Goal: Task Accomplishment & Management: Use online tool/utility

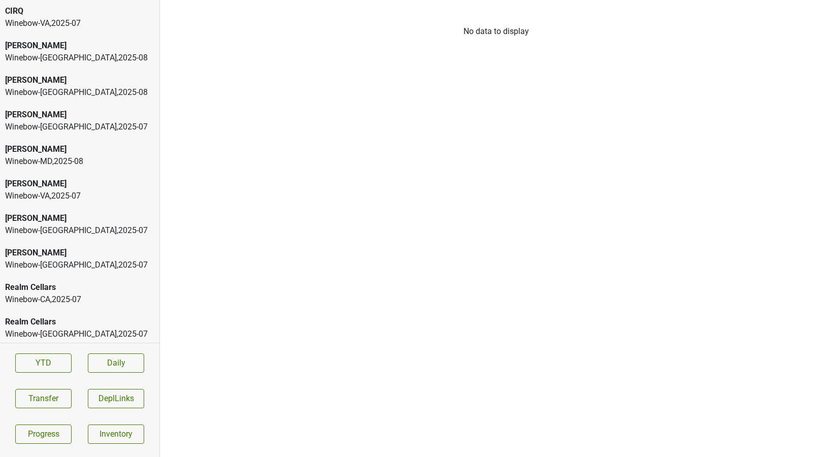
click at [98, 16] on div "CIRQ" at bounding box center [79, 11] width 149 height 12
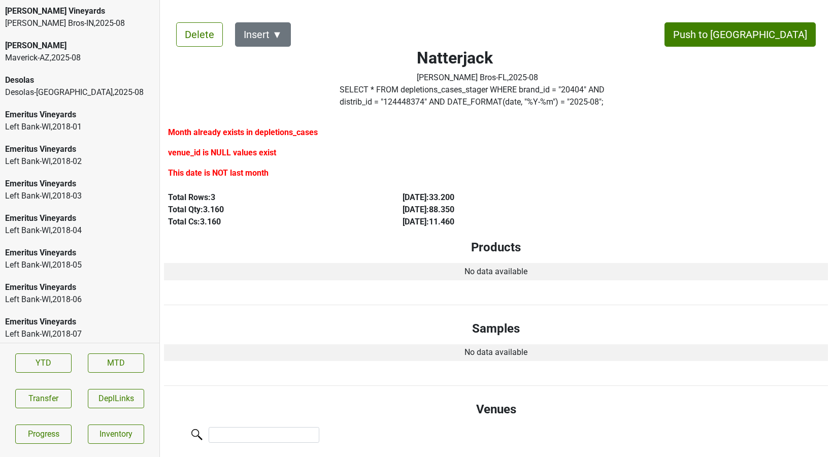
scroll to position [303, 0]
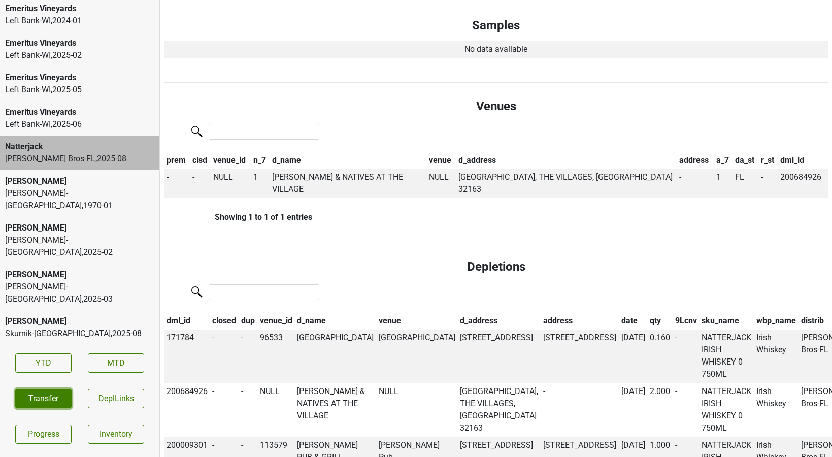
click at [43, 401] on button "Transfer" at bounding box center [43, 398] width 56 height 19
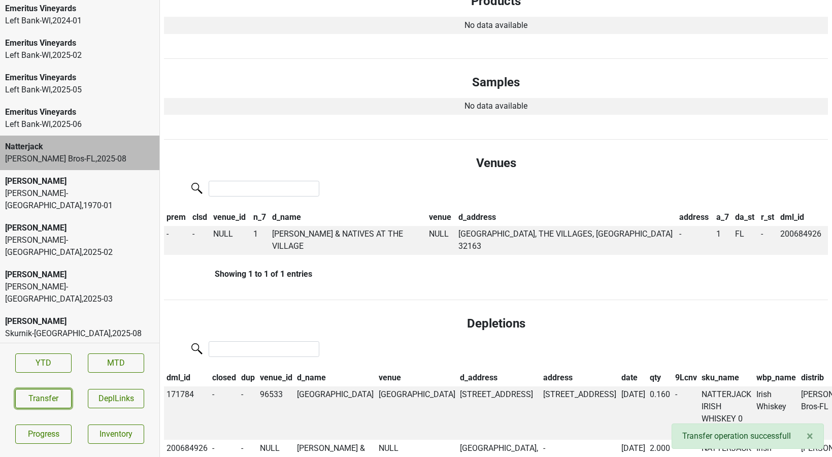
scroll to position [248, 0]
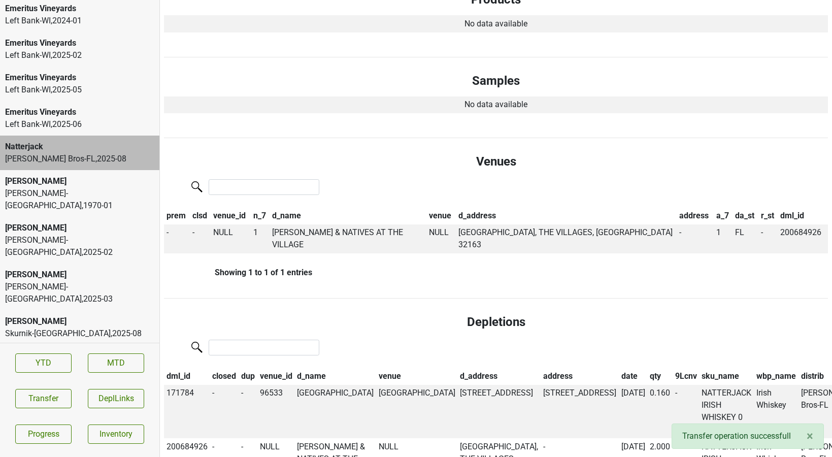
click at [74, 327] on div "Skurnik-NY , 2025 - 08" at bounding box center [79, 333] width 149 height 12
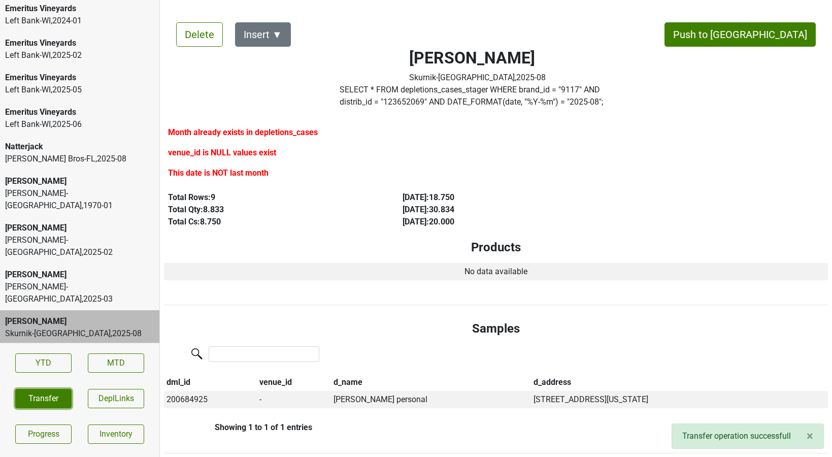
click at [57, 395] on button "Transfer" at bounding box center [43, 398] width 56 height 19
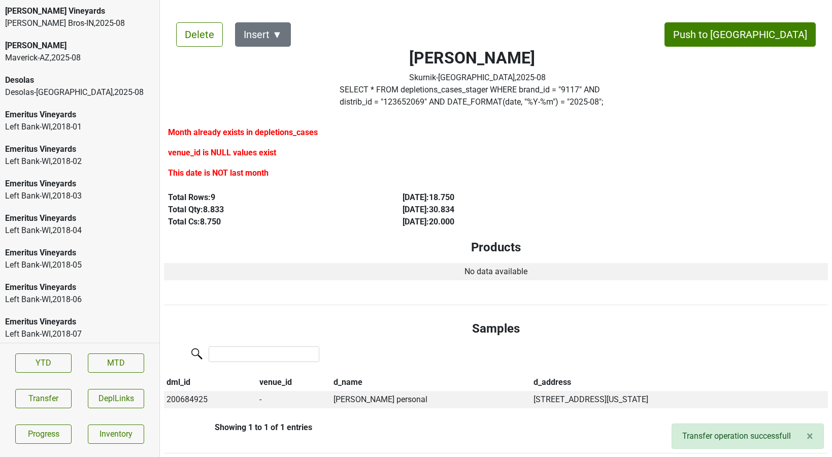
click at [71, 10] on div "Buehler Vineyards" at bounding box center [79, 11] width 149 height 12
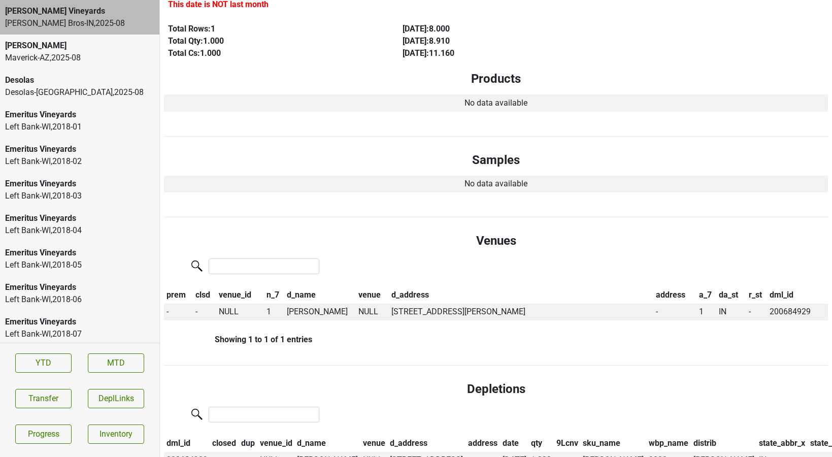
scroll to position [290, 0]
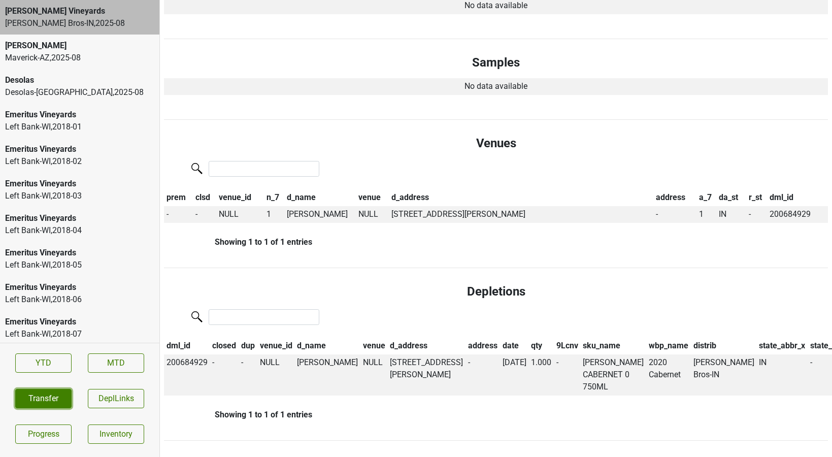
click at [60, 390] on button "Transfer" at bounding box center [43, 398] width 56 height 19
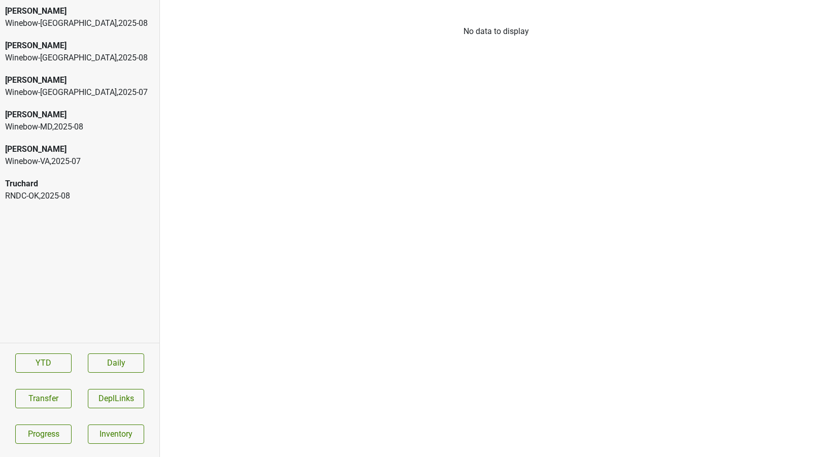
click at [81, 202] on div "Truchard RNDC-OK , 2025 - 08" at bounding box center [79, 190] width 159 height 35
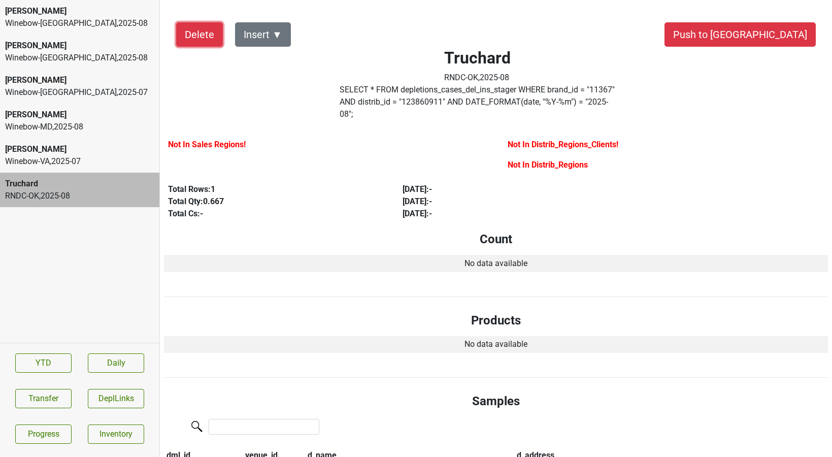
click at [206, 37] on button "Delete" at bounding box center [199, 34] width 47 height 24
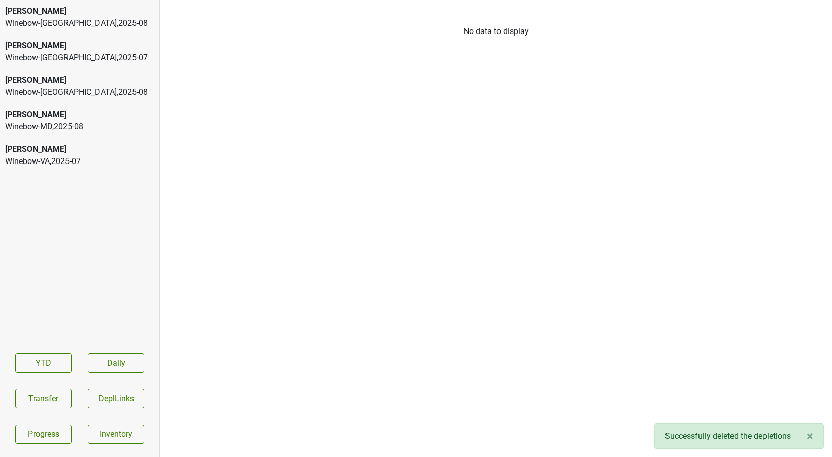
click at [57, 27] on div "Winebow-DC , 2025 - 08" at bounding box center [79, 23] width 149 height 12
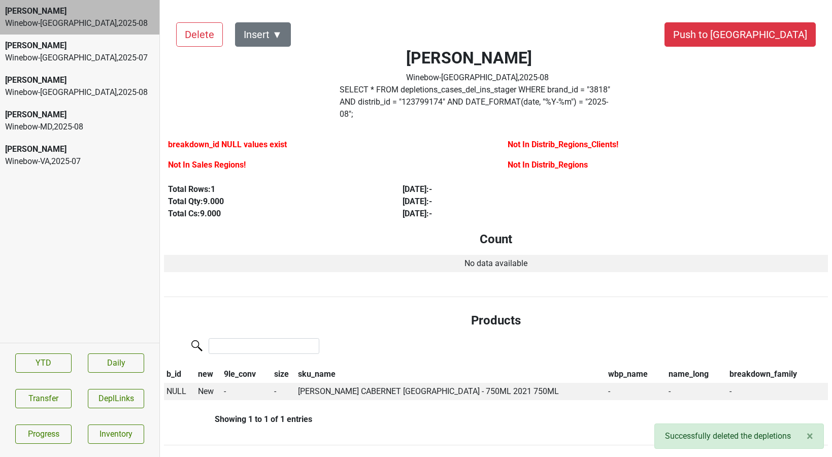
click at [52, 80] on div "[PERSON_NAME]" at bounding box center [79, 80] width 149 height 12
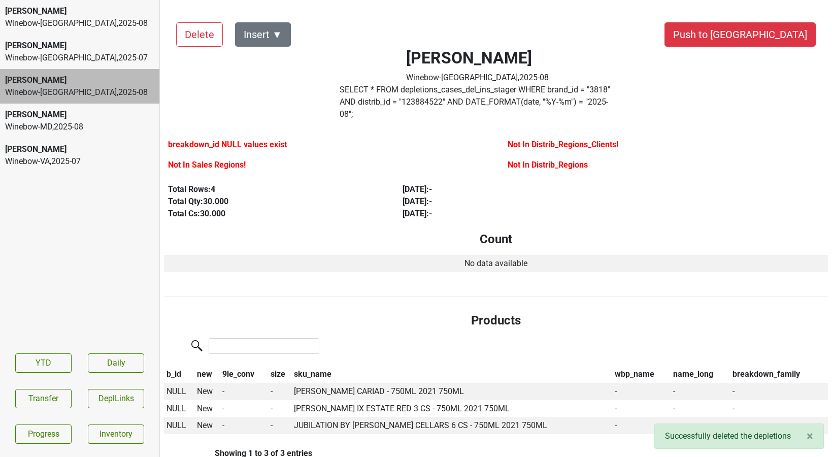
click at [64, 24] on div "Winebow-DC , 2025 - 08" at bounding box center [79, 23] width 149 height 12
